Goal: Information Seeking & Learning: Check status

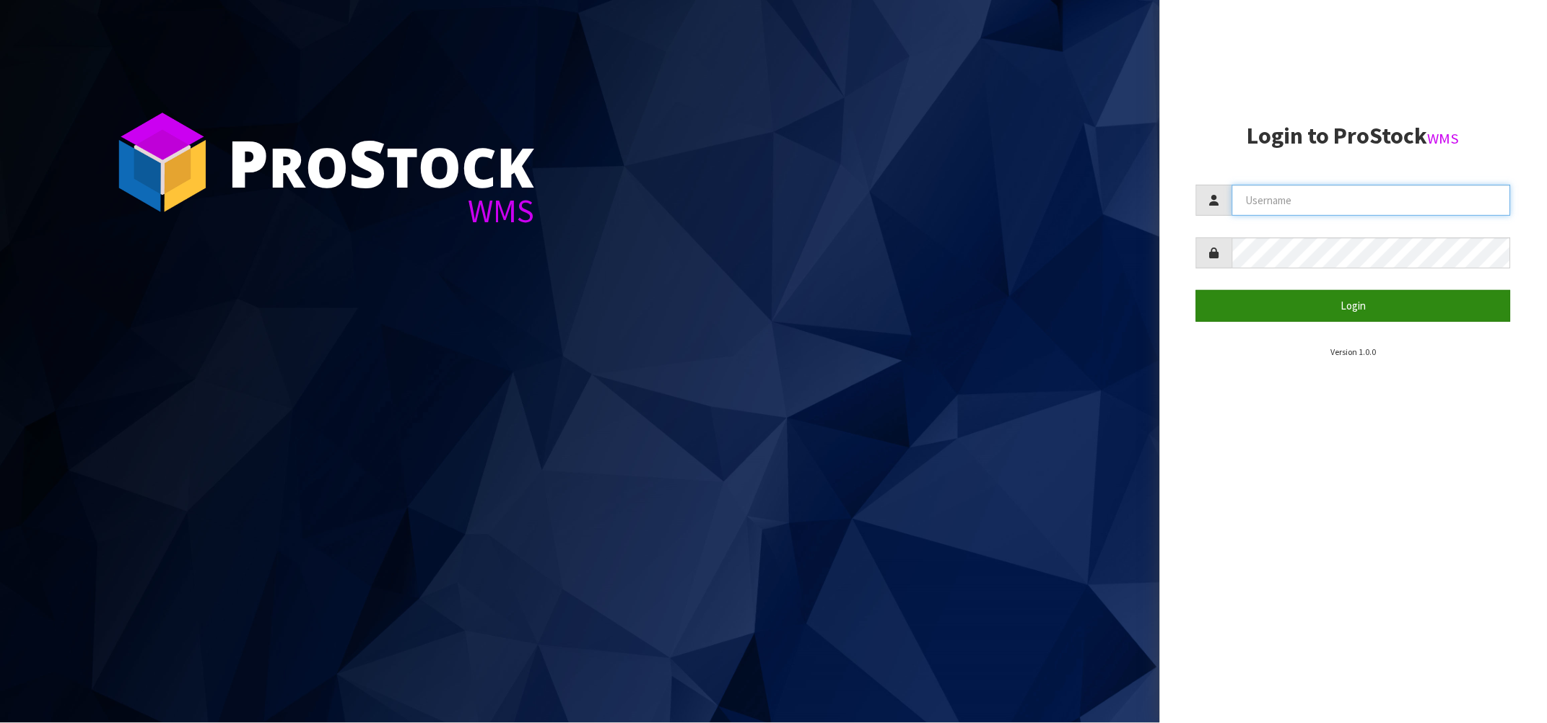
type input "[PERSON_NAME][EMAIL_ADDRESS][DOMAIN_NAME]"
click at [1461, 310] on button "Login" at bounding box center [1353, 305] width 315 height 31
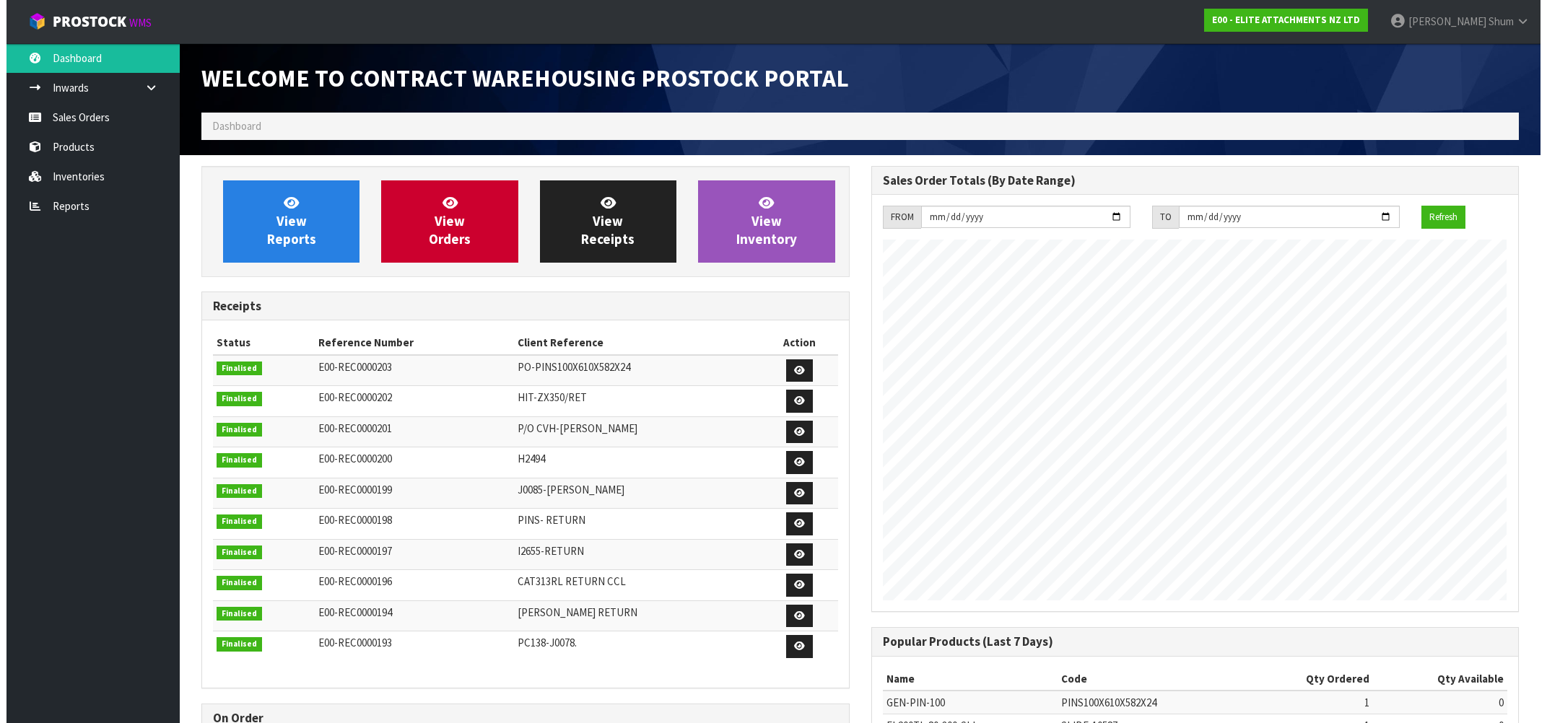
scroll to position [637, 669]
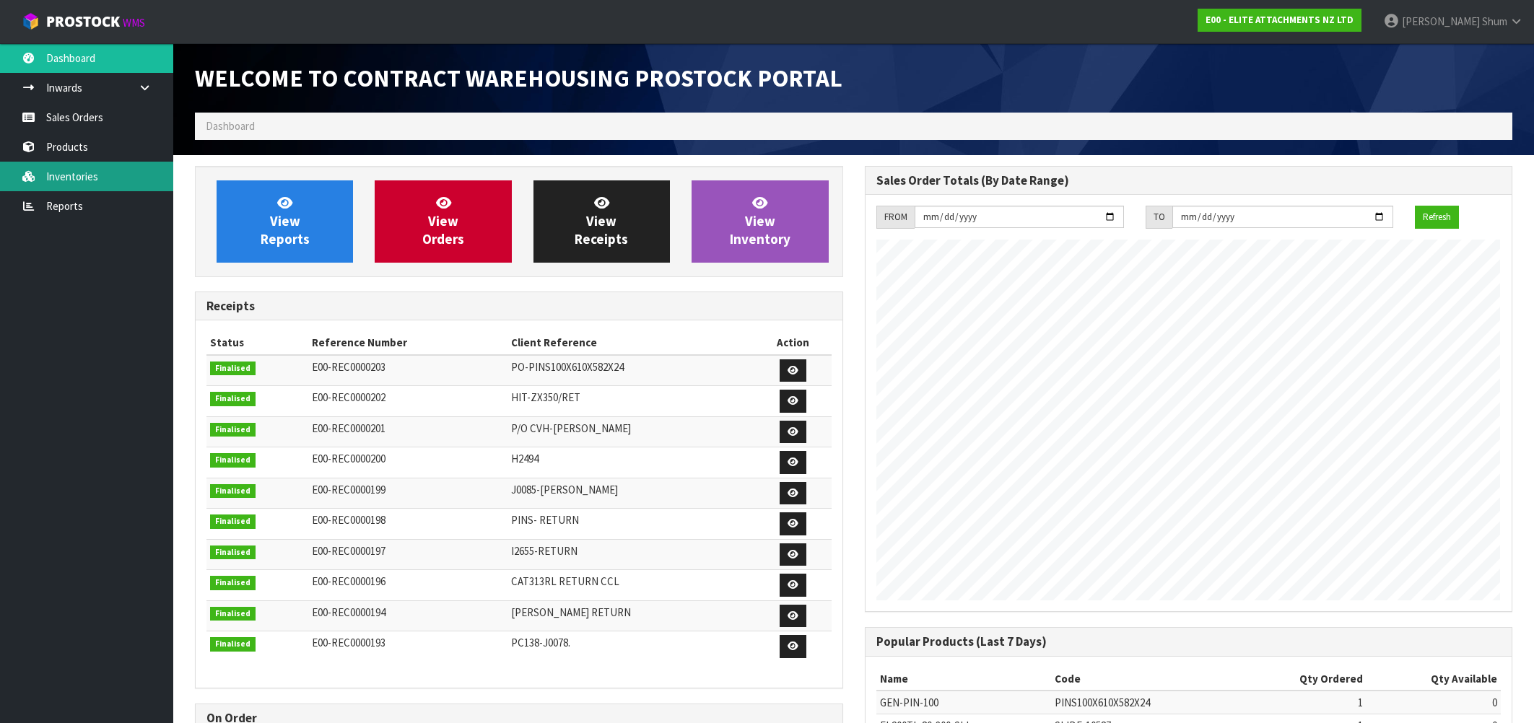
click at [74, 167] on link "Inventories" at bounding box center [86, 177] width 173 height 30
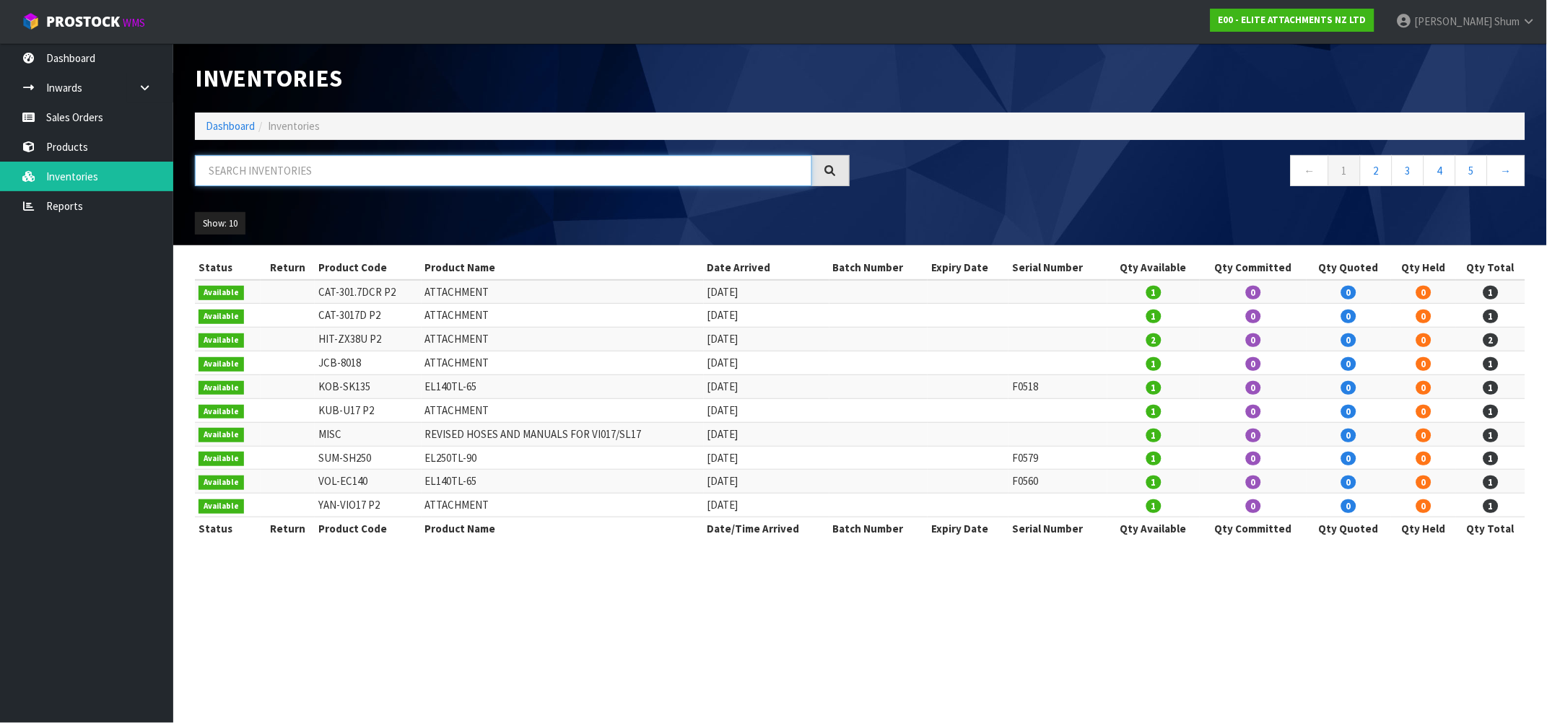
click at [330, 162] on input "text" at bounding box center [503, 170] width 617 height 31
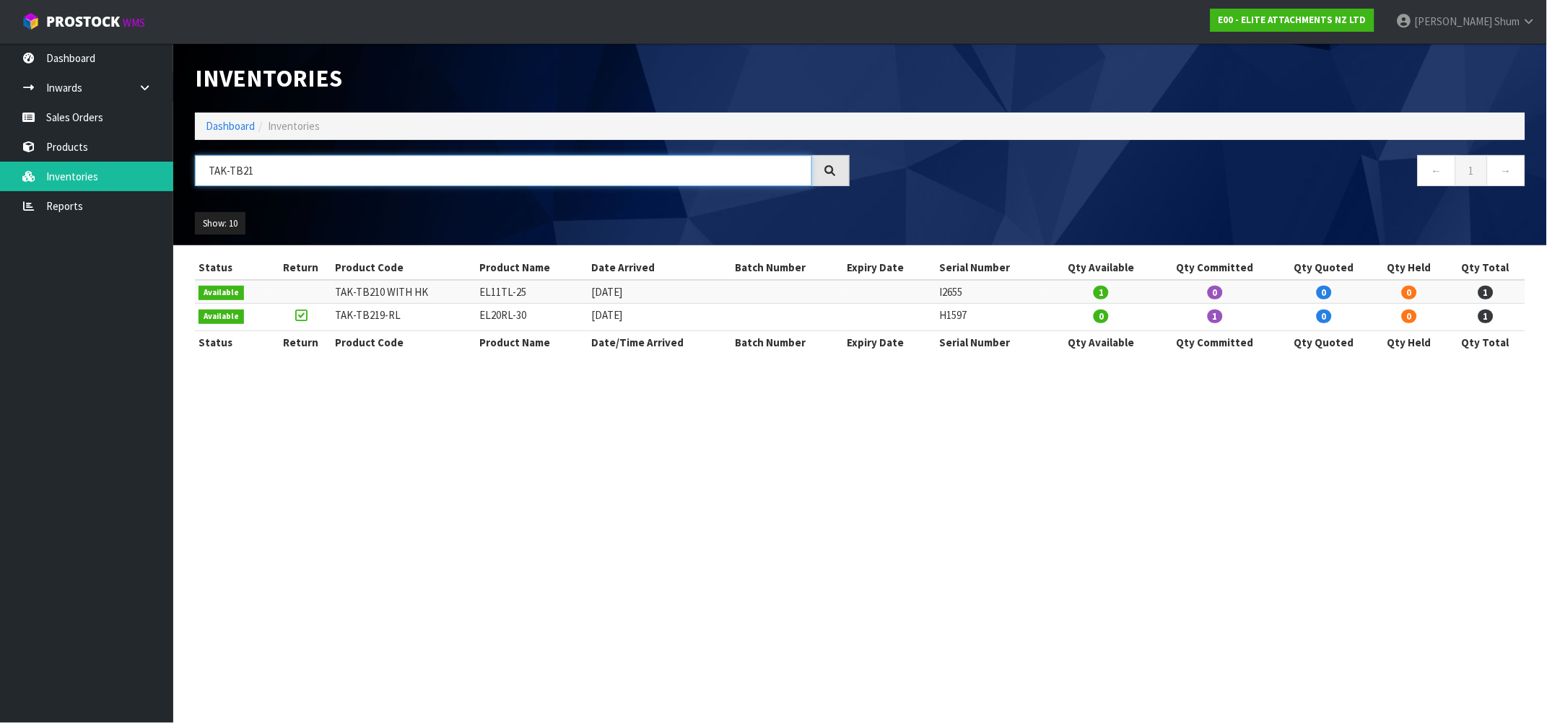
click at [286, 167] on input "TAK-TB21" at bounding box center [503, 170] width 617 height 31
type input "TAK-TB219"
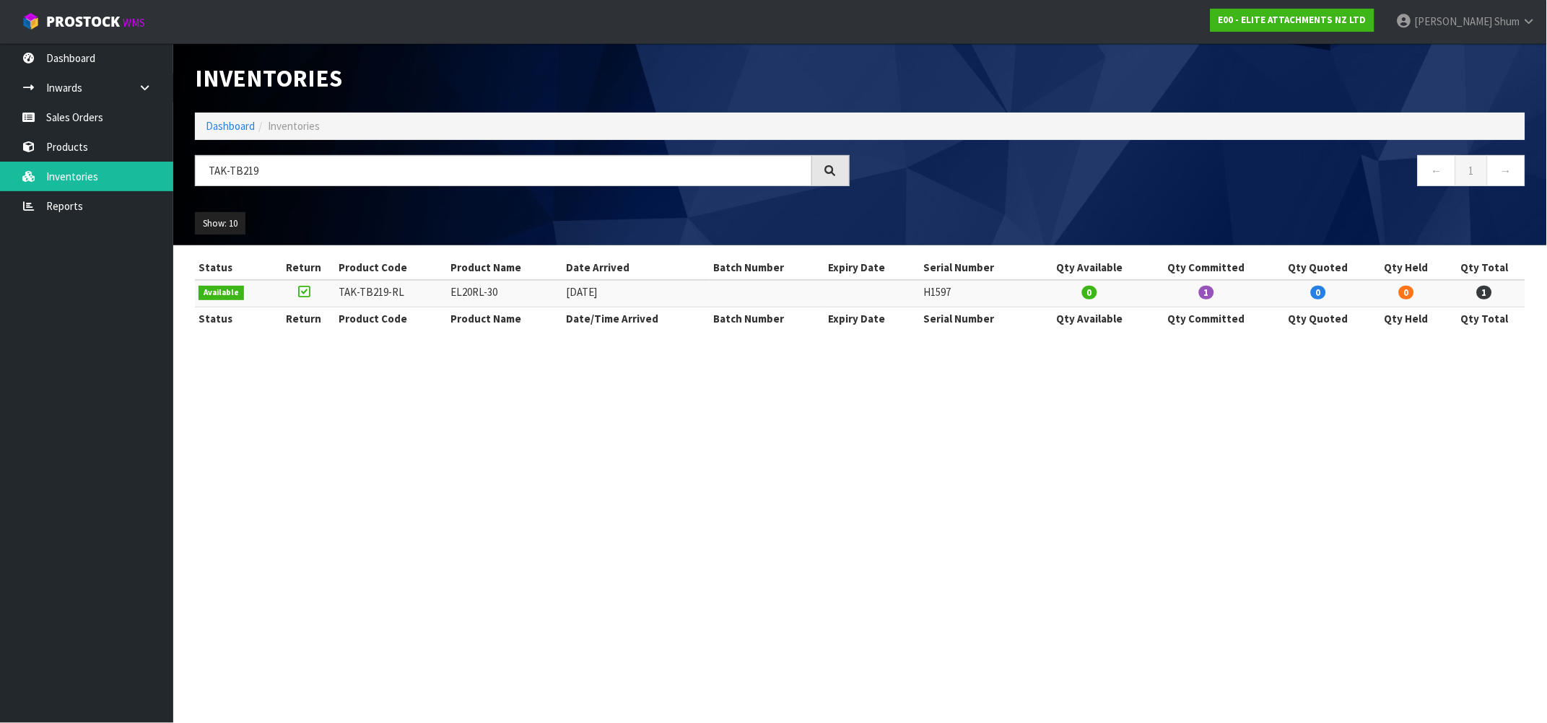
drag, startPoint x: 1546, startPoint y: 139, endPoint x: 1128, endPoint y: 433, distance: 511.4
click at [1118, 446] on section "Inventories Dashboard Inventories TAK-TB219 ← 1 → Show: 10 5 10 25 50 All Show …" at bounding box center [773, 361] width 1547 height 723
